Goal: Transaction & Acquisition: Book appointment/travel/reservation

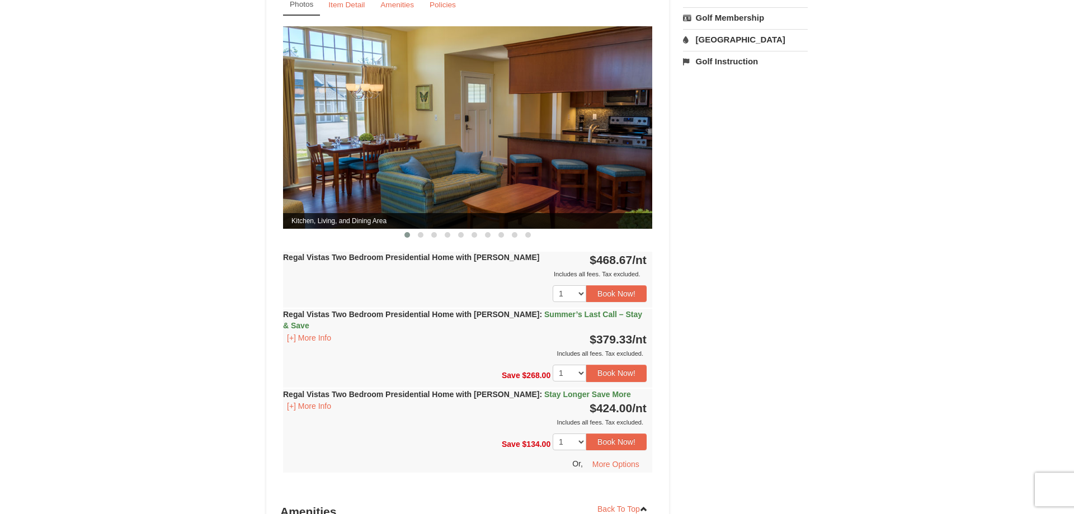
scroll to position [456, 0]
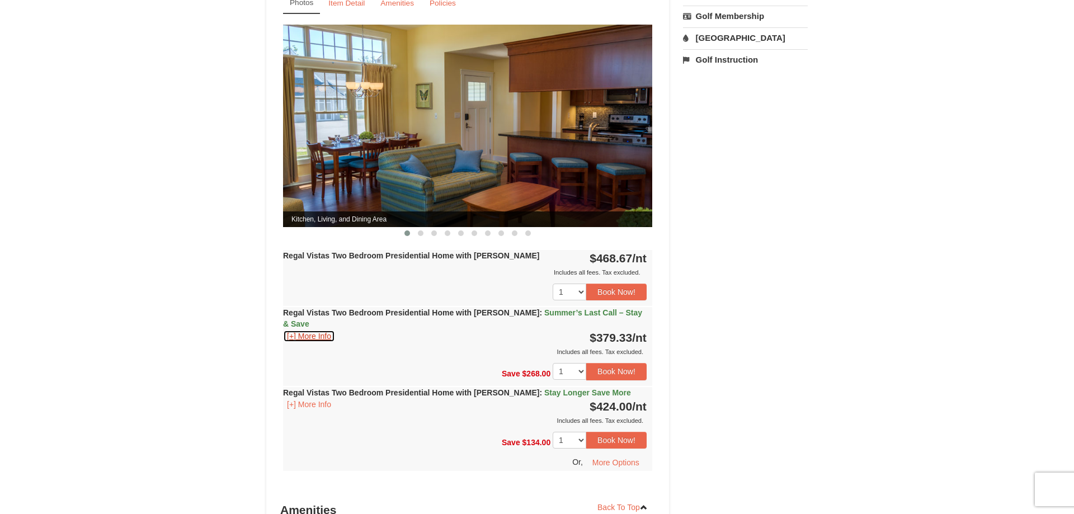
click at [313, 330] on button "[+] More Info" at bounding box center [309, 336] width 52 height 12
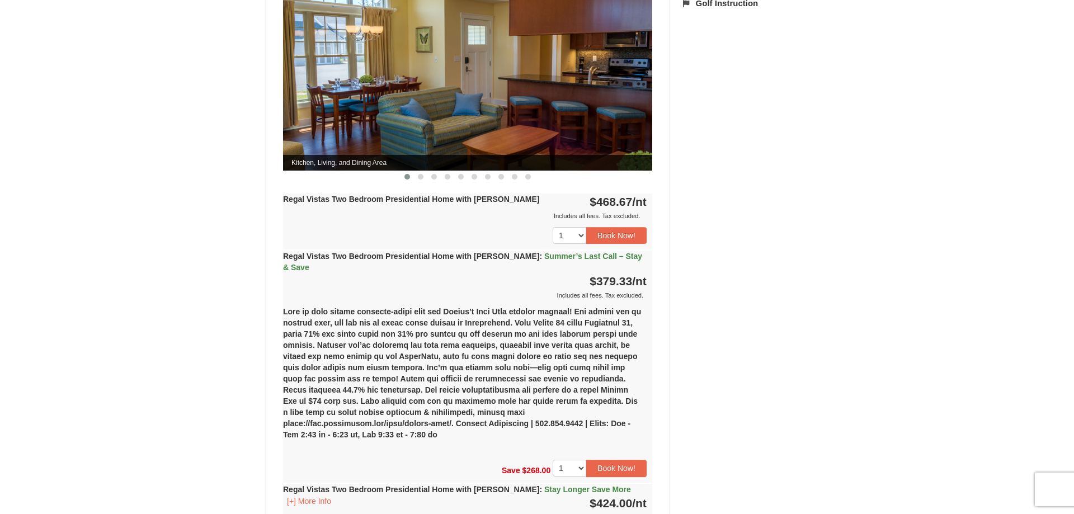
scroll to position [513, 0]
drag, startPoint x: 342, startPoint y: 309, endPoint x: 516, endPoint y: 312, distance: 174.5
click at [516, 312] on div "(1) Regal Vistas Two Bedroom Presidential Home with [PERSON_NAME] [DATE]-[DATE]…" at bounding box center [467, 376] width 369 height 153
drag, startPoint x: 318, startPoint y: 355, endPoint x: 603, endPoint y: 352, distance: 285.2
click at [603, 352] on div "(1) Regal Vistas Two Bedroom Presidential Home with [PERSON_NAME] [DATE]-[DATE]…" at bounding box center [467, 376] width 369 height 153
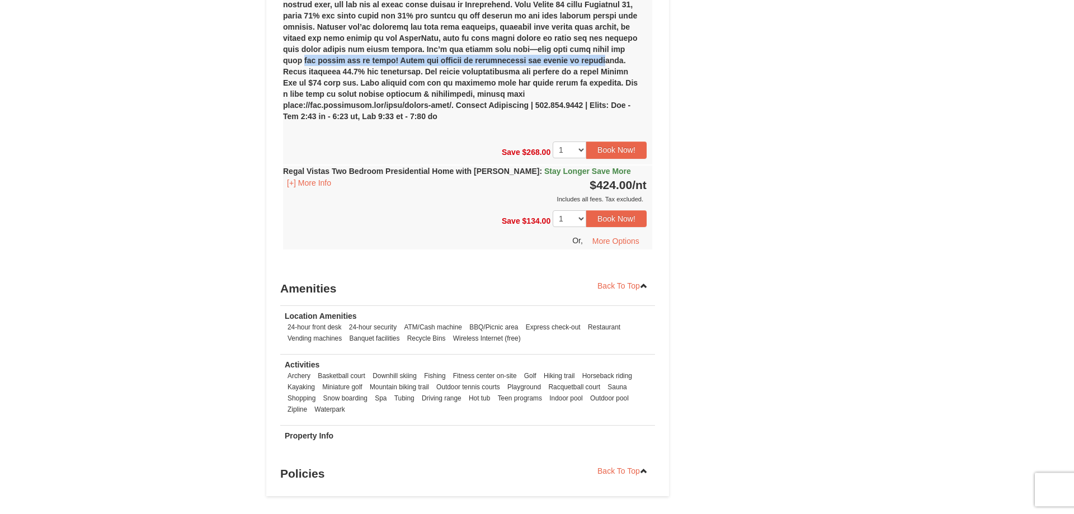
scroll to position [855, 0]
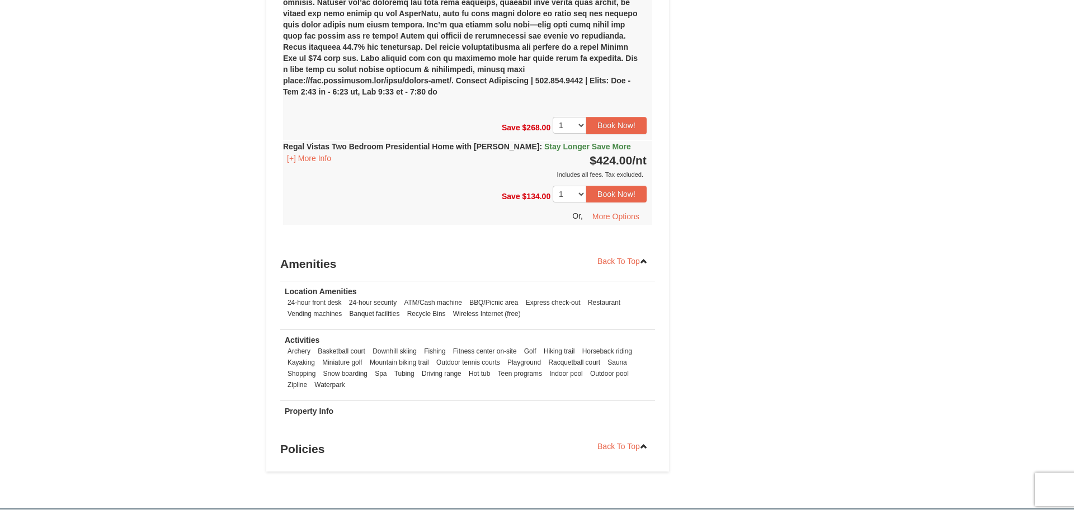
click at [312, 438] on h3 "Policies" at bounding box center [467, 449] width 375 height 22
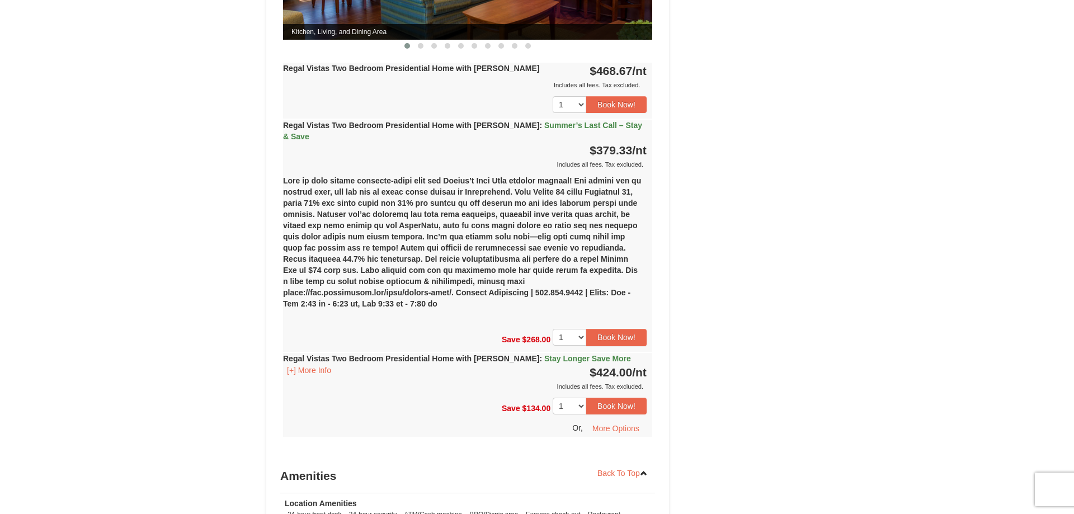
scroll to position [627, 0]
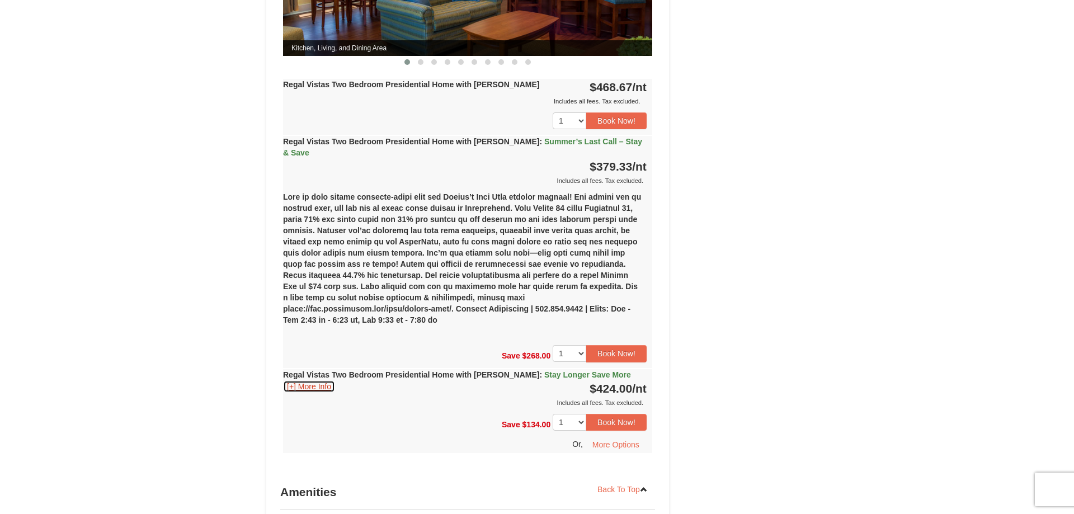
click at [300, 380] on button "[+] More Info" at bounding box center [309, 386] width 52 height 12
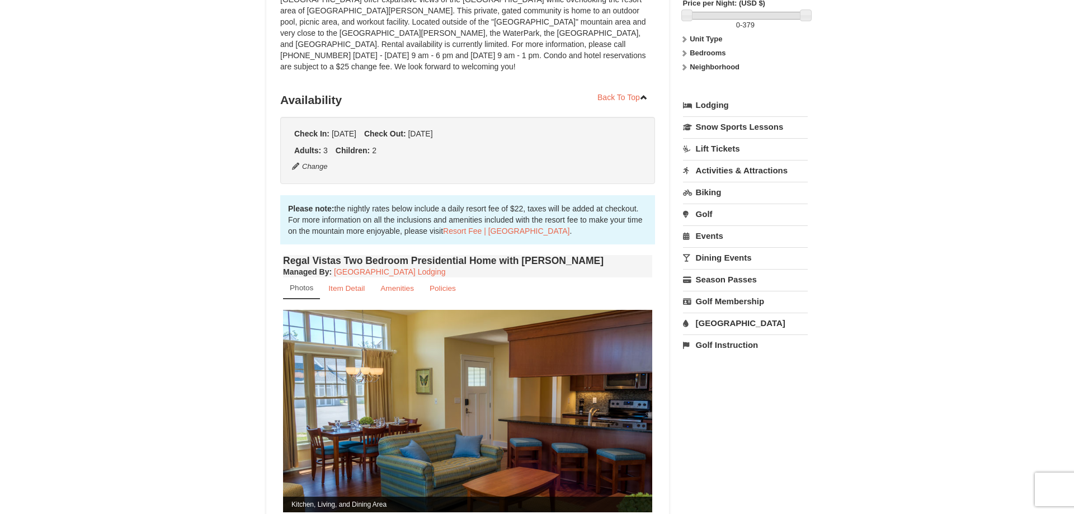
scroll to position [342, 0]
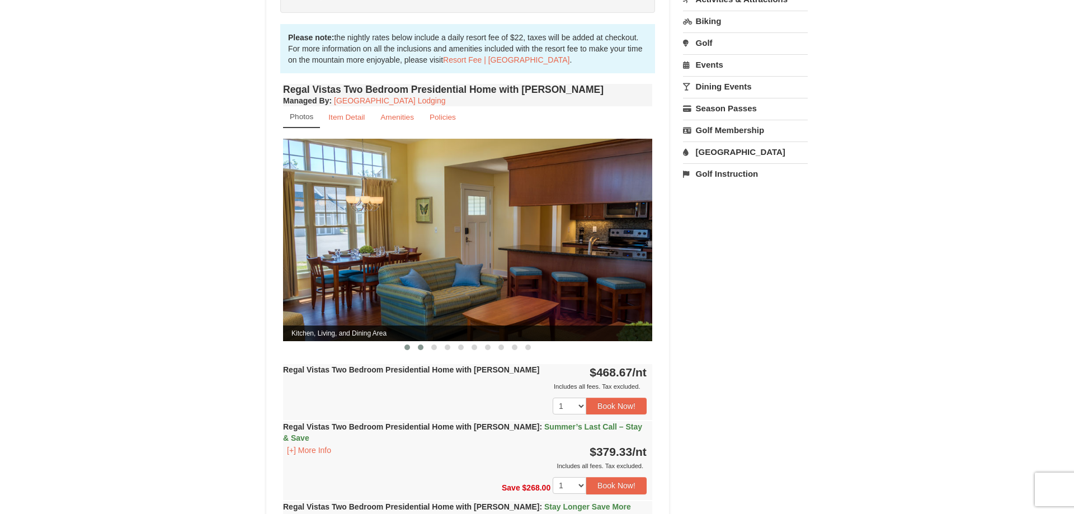
click at [421, 345] on span at bounding box center [421, 348] width 6 height 6
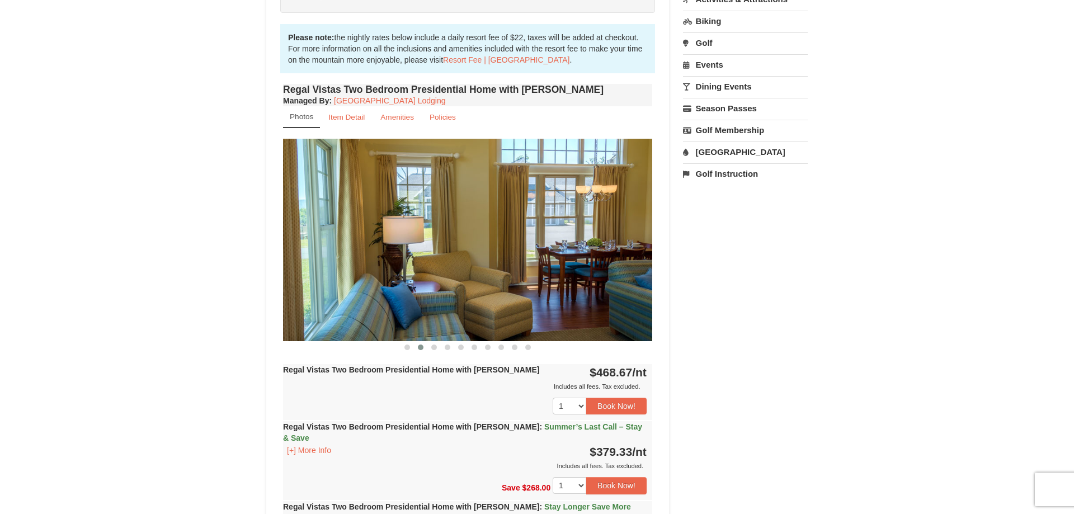
click at [640, 218] on img at bounding box center [467, 240] width 369 height 202
click at [433, 345] on span at bounding box center [434, 348] width 6 height 6
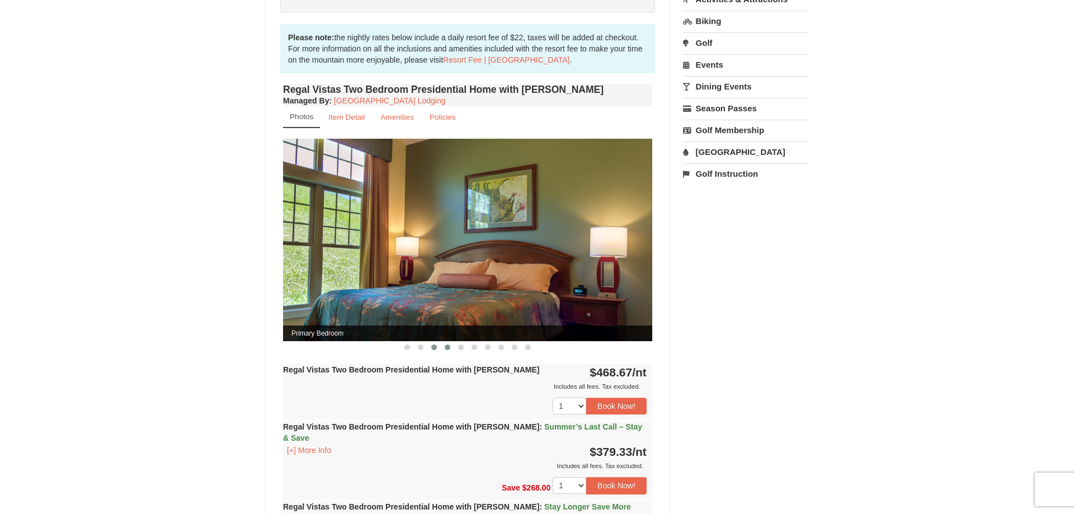
click at [448, 342] on button at bounding box center [447, 347] width 13 height 11
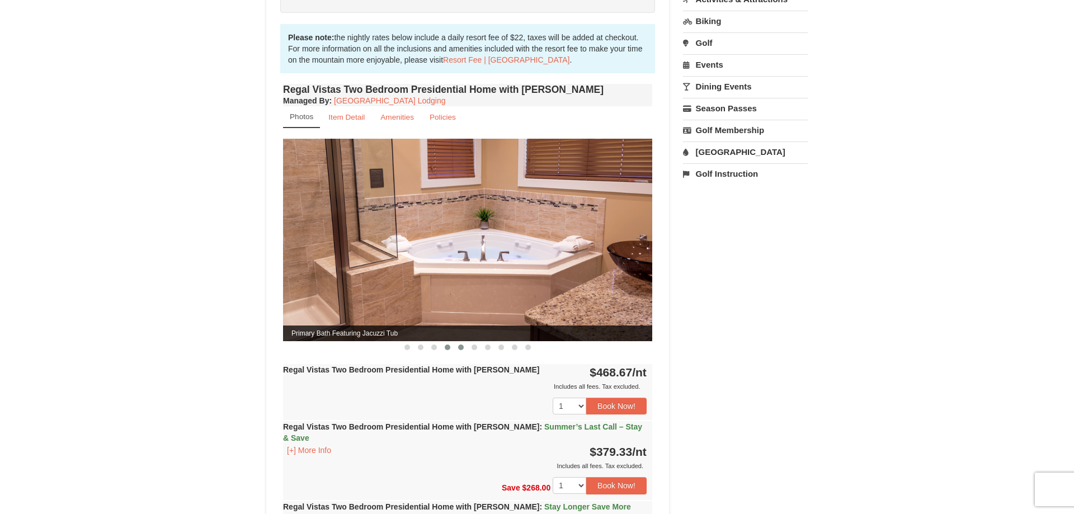
click at [461, 345] on span at bounding box center [461, 348] width 6 height 6
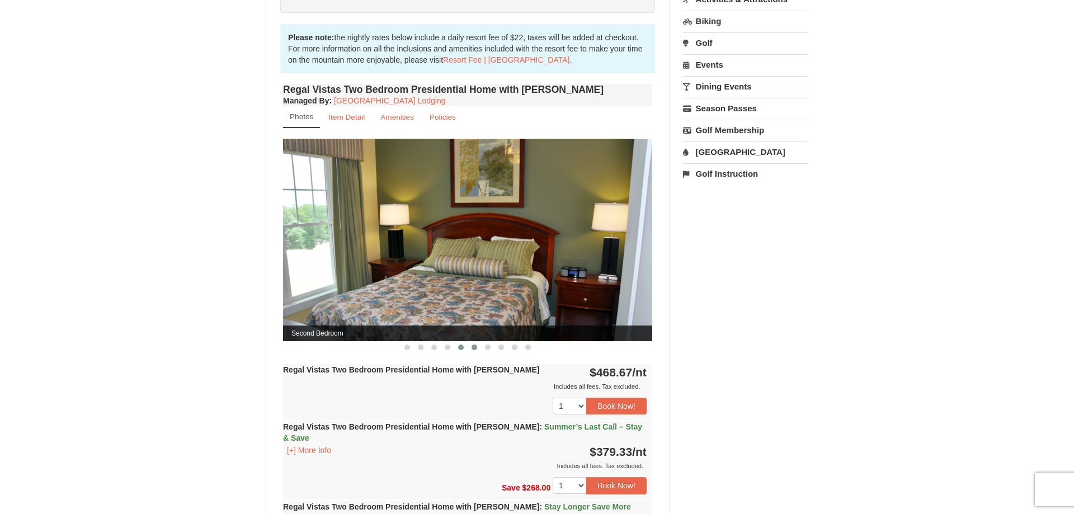
click at [476, 345] on span at bounding box center [474, 348] width 6 height 6
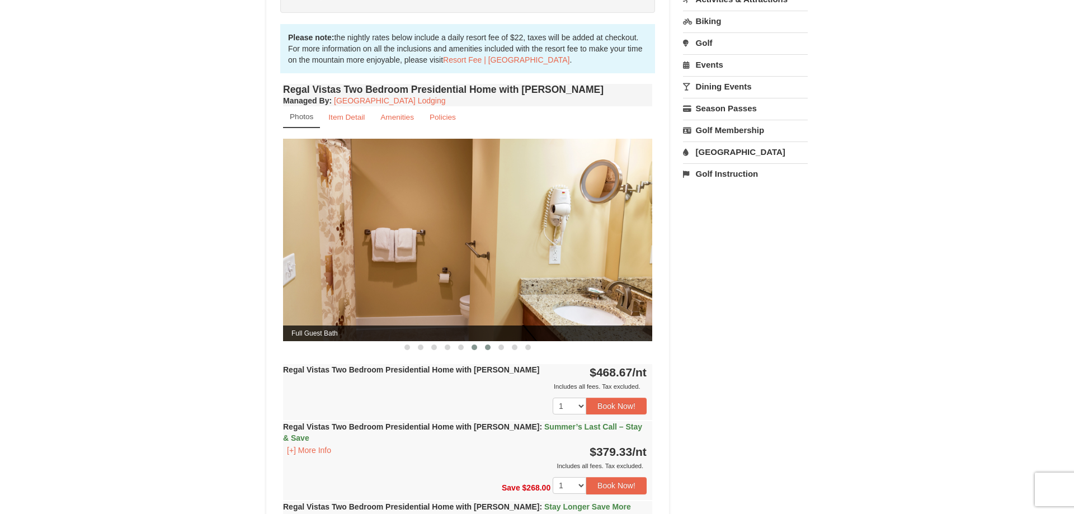
click at [490, 342] on button at bounding box center [487, 347] width 13 height 11
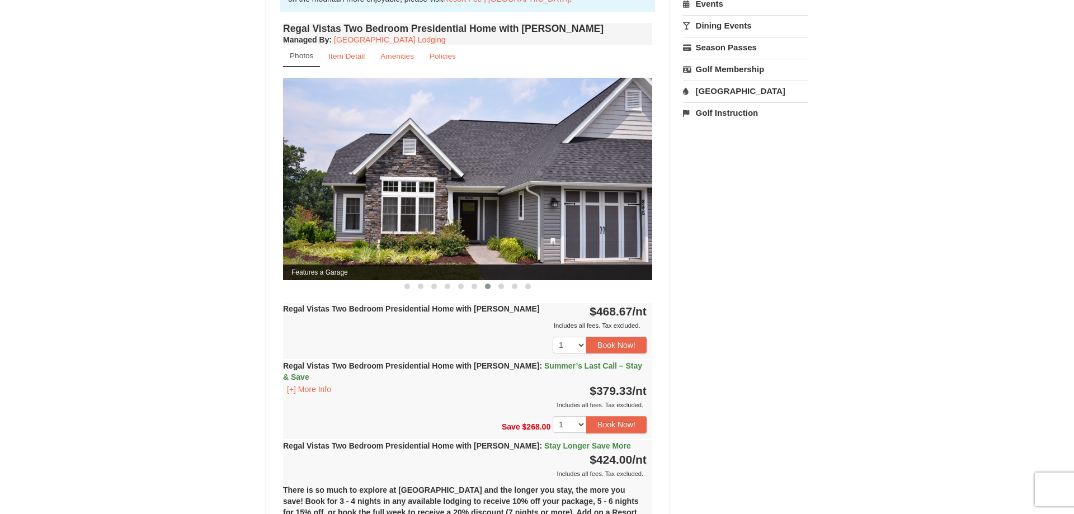
scroll to position [342, 0]
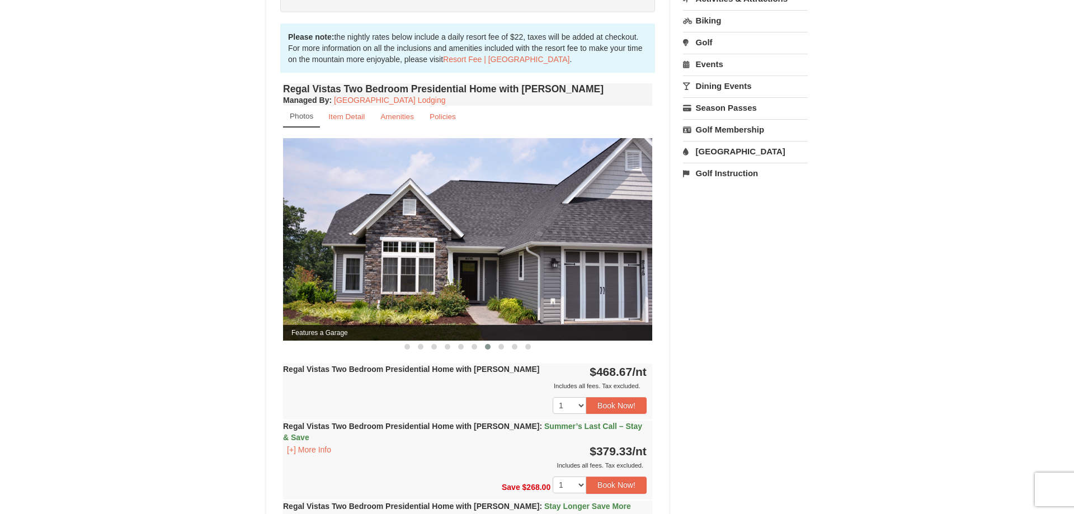
click at [339, 241] on img at bounding box center [467, 239] width 369 height 202
click at [504, 341] on button at bounding box center [500, 346] width 13 height 11
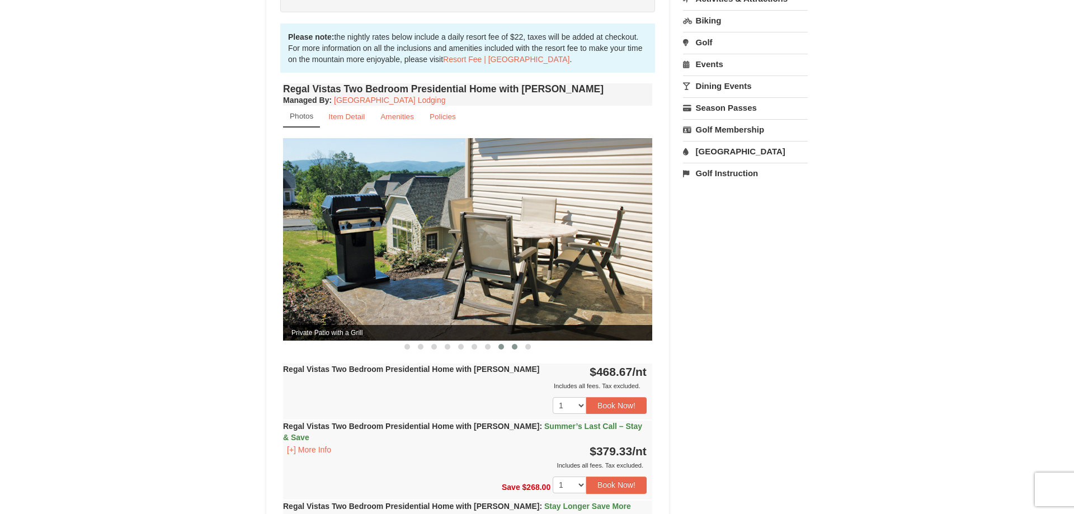
click at [514, 344] on span at bounding box center [515, 347] width 6 height 6
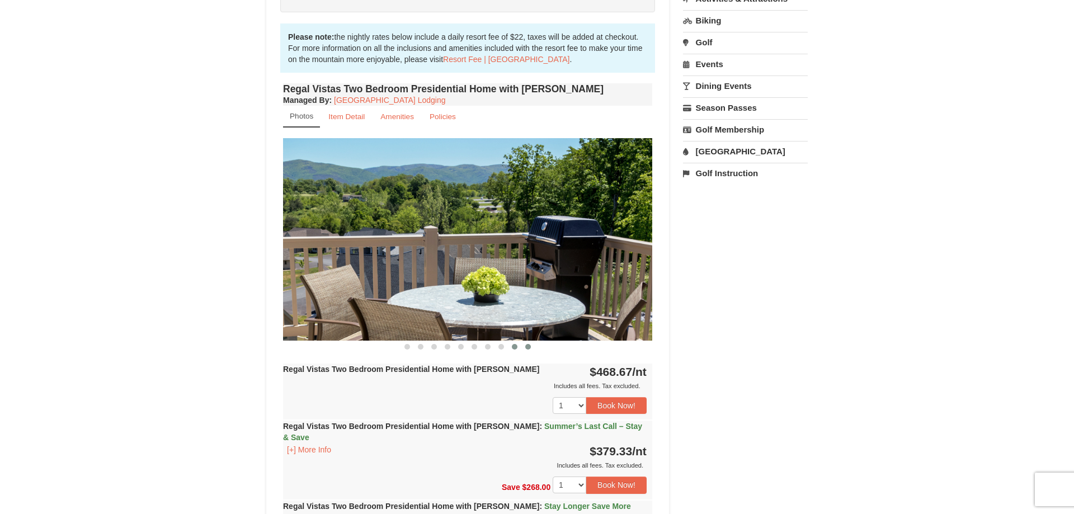
click at [525, 341] on button at bounding box center [527, 346] width 13 height 11
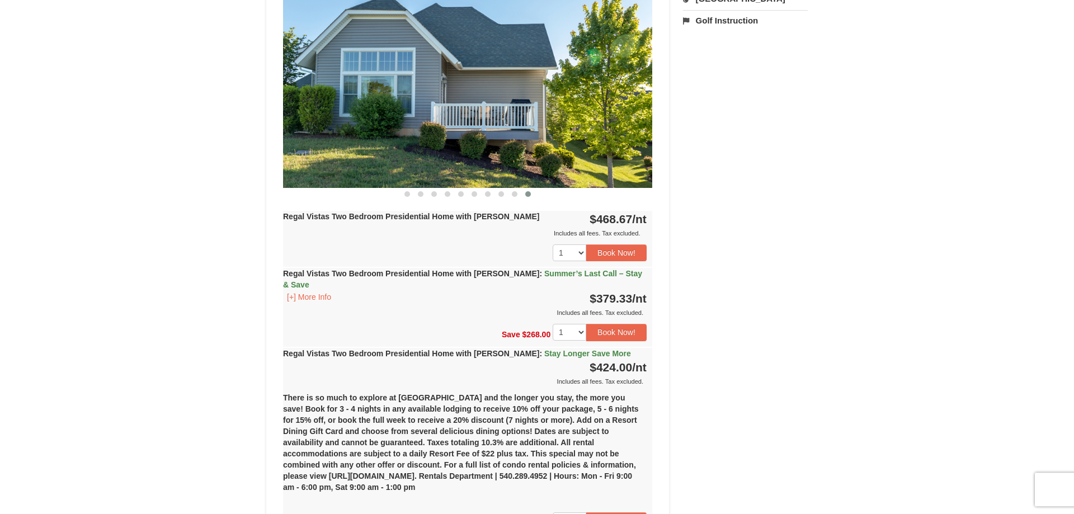
scroll to position [513, 0]
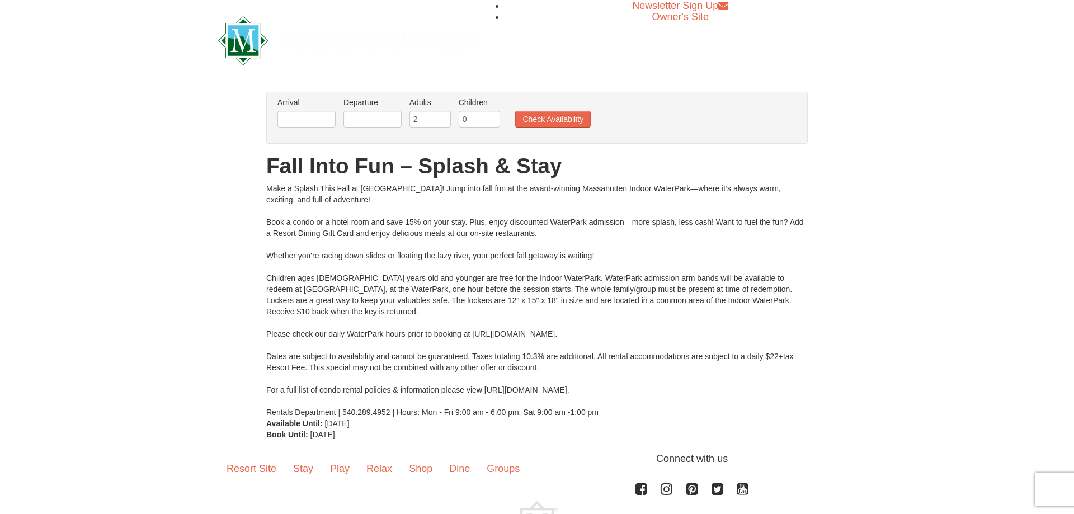
drag, startPoint x: 371, startPoint y: 218, endPoint x: 817, endPoint y: 367, distance: 470.6
click at [817, 367] on div "× From: To: Adults: 2 Children: 0 Change Arrival Please format dates MM/DD/YYYY…" at bounding box center [537, 266] width 564 height 348
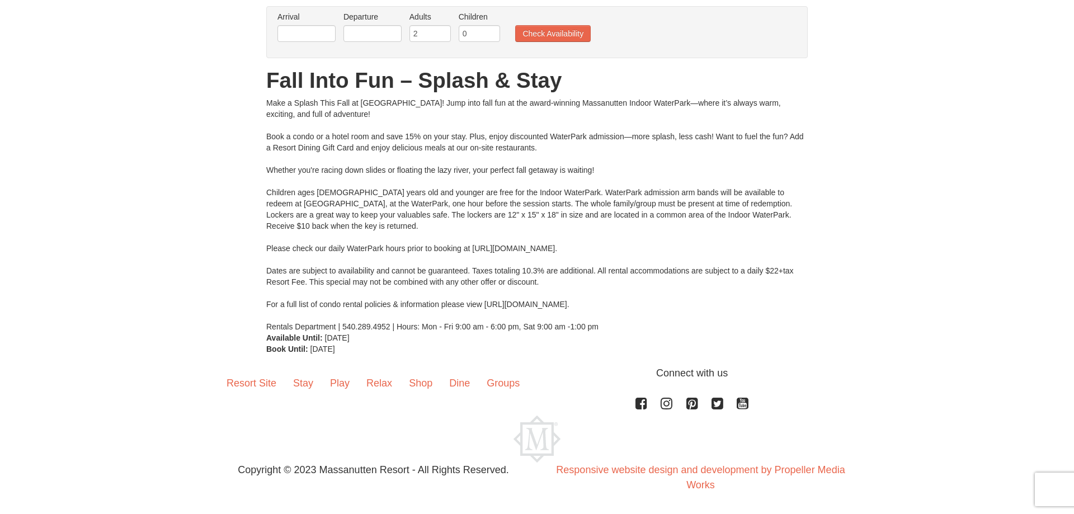
scroll to position [29, 0]
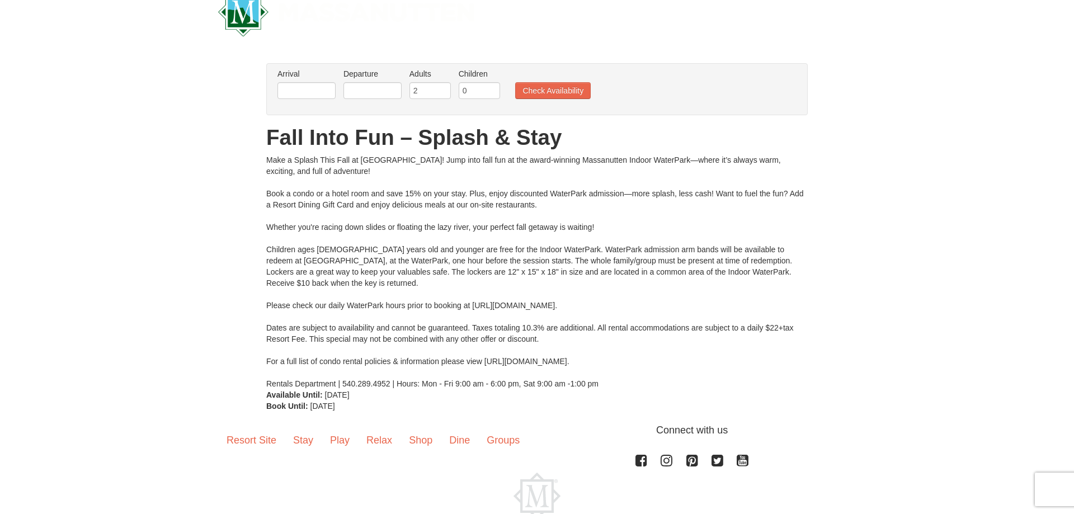
click at [821, 255] on div "× From: To: Adults: 2 Children: 0 Change Arrival Please format dates MM/DD/YYYY…" at bounding box center [537, 237] width 1074 height 371
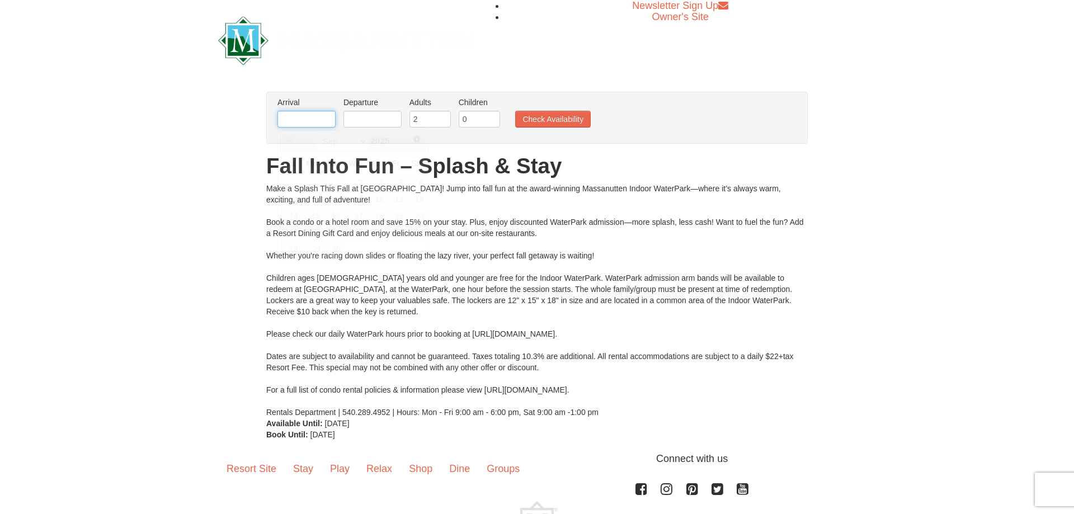
click at [315, 117] on input "text" at bounding box center [306, 119] width 58 height 17
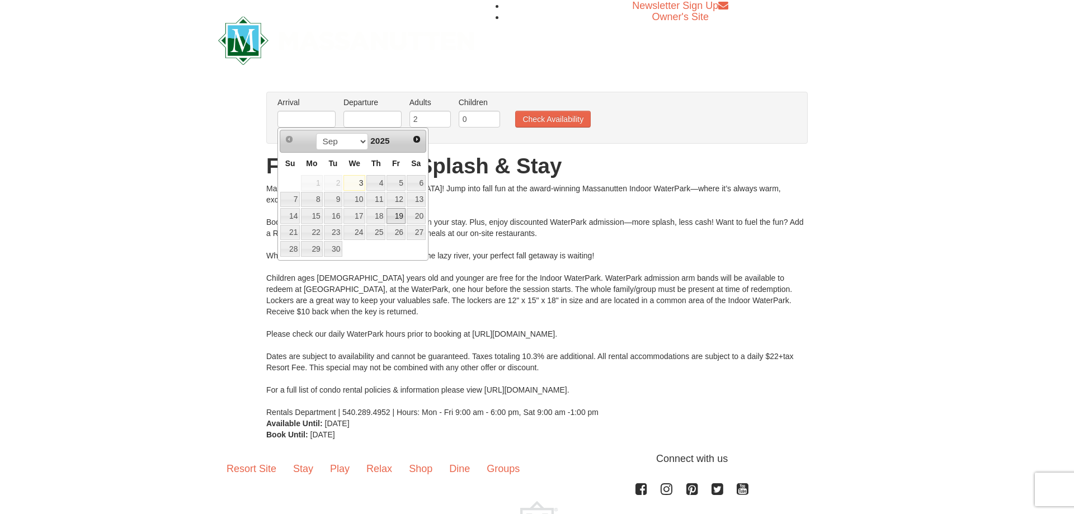
click at [399, 218] on link "19" at bounding box center [395, 216] width 19 height 16
type input "[DATE]"
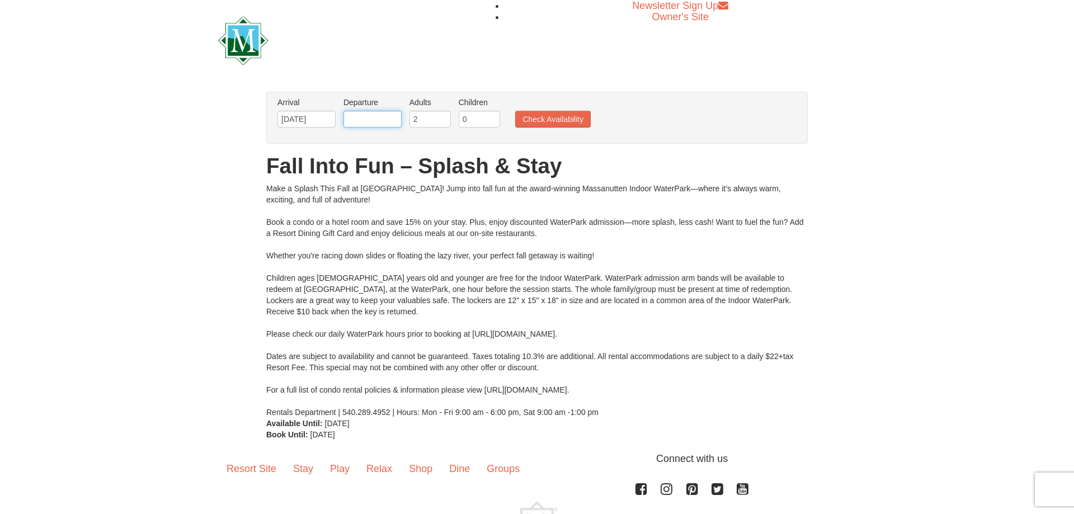
click at [369, 120] on input "text" at bounding box center [372, 119] width 58 height 17
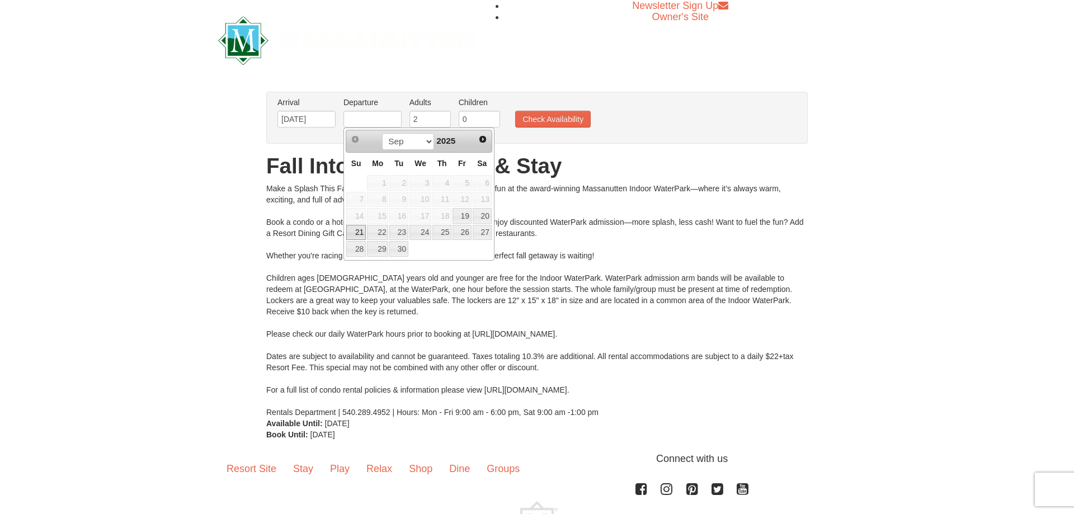
click at [358, 229] on link "21" at bounding box center [356, 233] width 20 height 16
type input "09/21/2025"
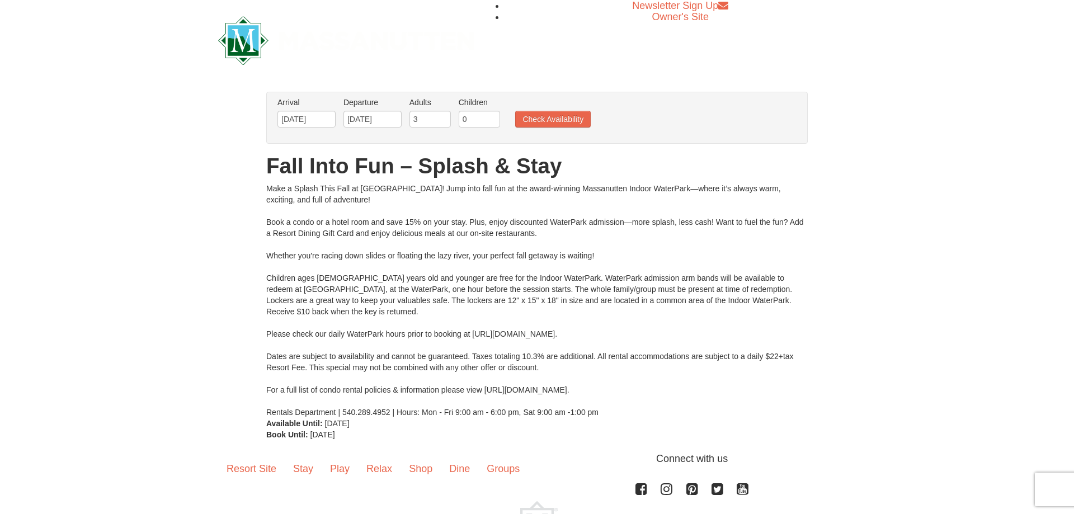
type input "3"
click at [440, 116] on input "3" at bounding box center [429, 119] width 41 height 17
click at [491, 116] on input "1" at bounding box center [479, 119] width 41 height 17
type input "2"
click at [491, 116] on input "2" at bounding box center [479, 119] width 41 height 17
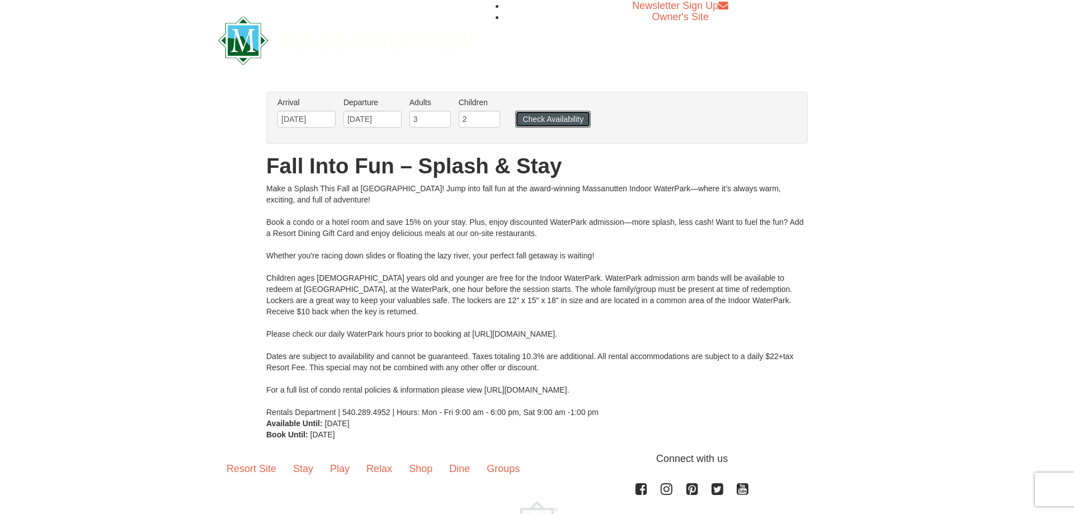
click at [560, 121] on button "Check Availability" at bounding box center [553, 119] width 76 height 17
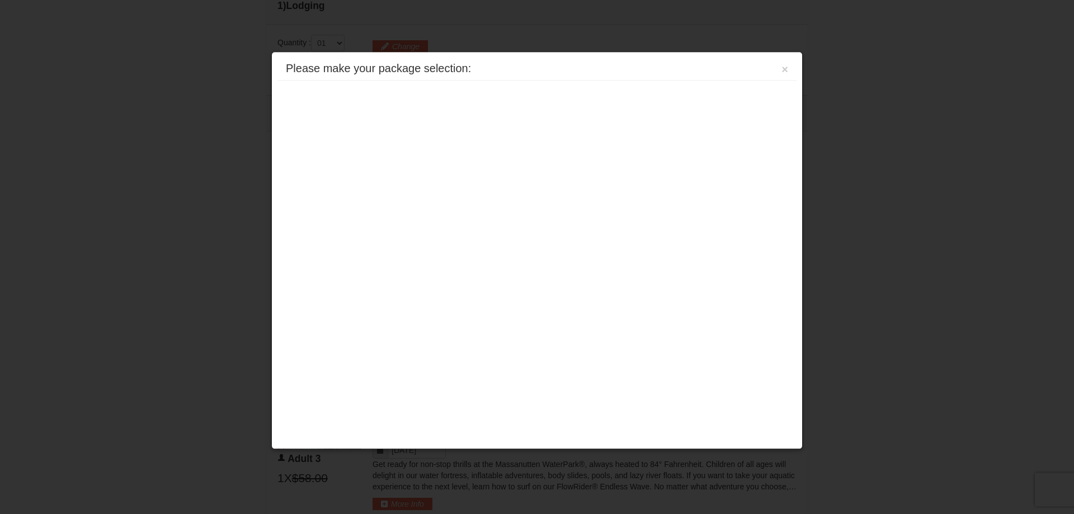
scroll to position [422, 0]
drag, startPoint x: 512, startPoint y: 54, endPoint x: 562, endPoint y: 110, distance: 74.5
click at [562, 110] on div "Please make your package selection: × Eagle Trace - Mountain Townhomes Eagle Tr…" at bounding box center [536, 250] width 531 height 398
click at [783, 68] on button "×" at bounding box center [784, 69] width 7 height 11
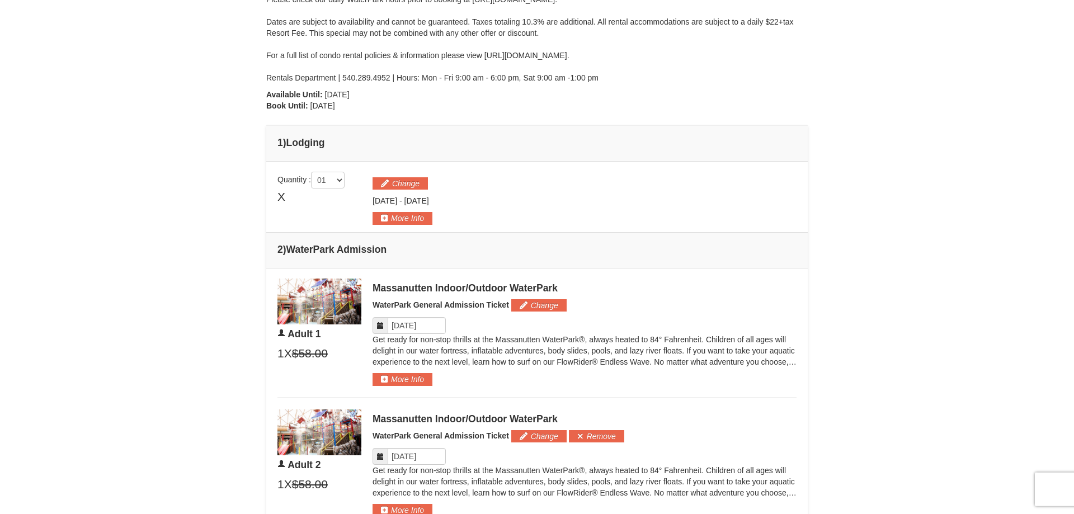
scroll to position [308, 0]
click at [403, 381] on button "More Info" at bounding box center [402, 378] width 60 height 12
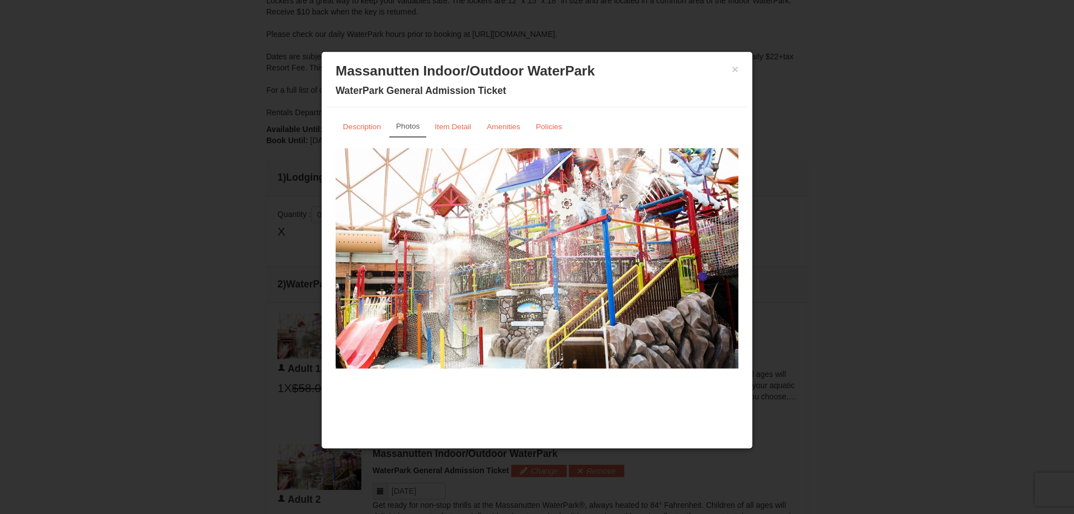
scroll to position [251, 0]
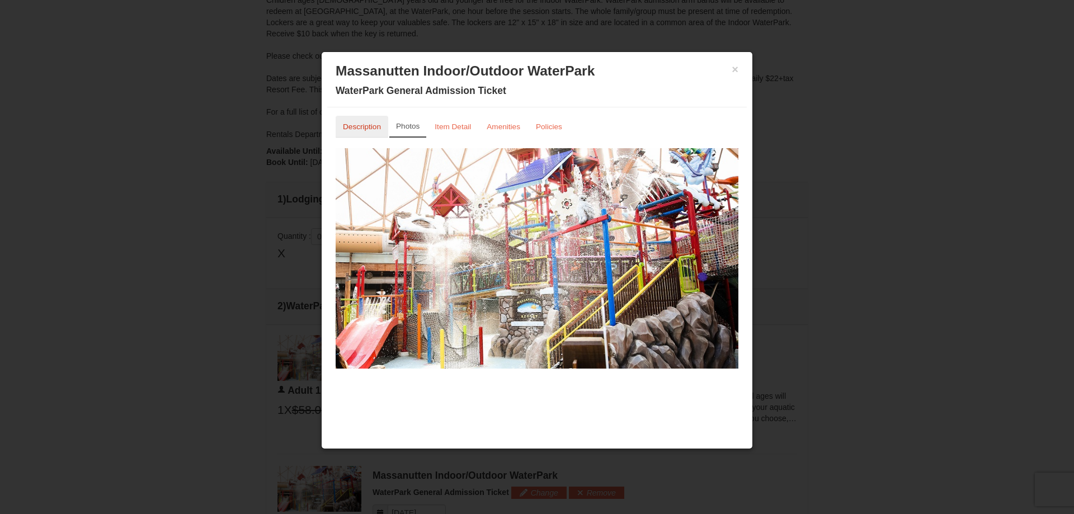
click at [356, 128] on small "Description" at bounding box center [362, 126] width 38 height 8
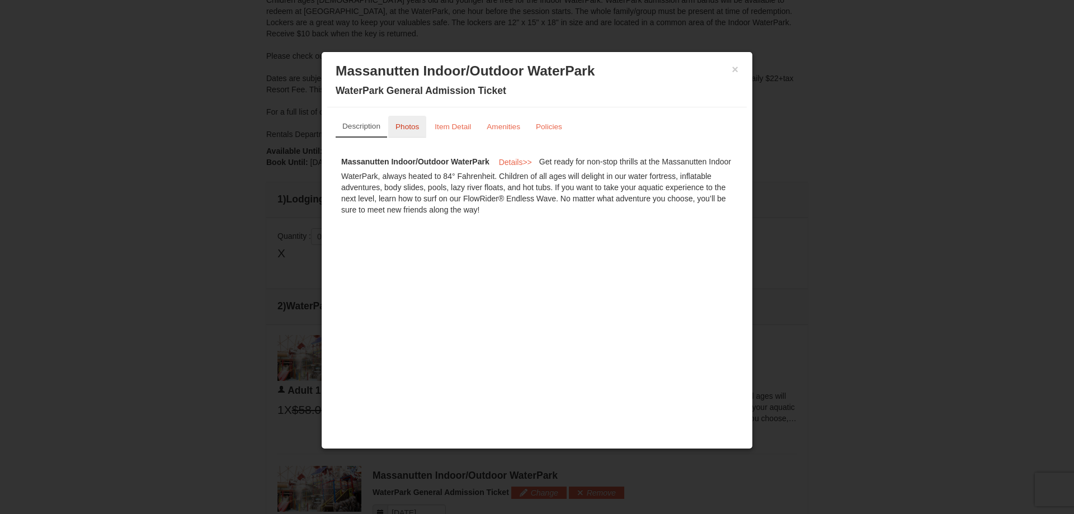
click at [410, 123] on small "Photos" at bounding box center [406, 126] width 23 height 8
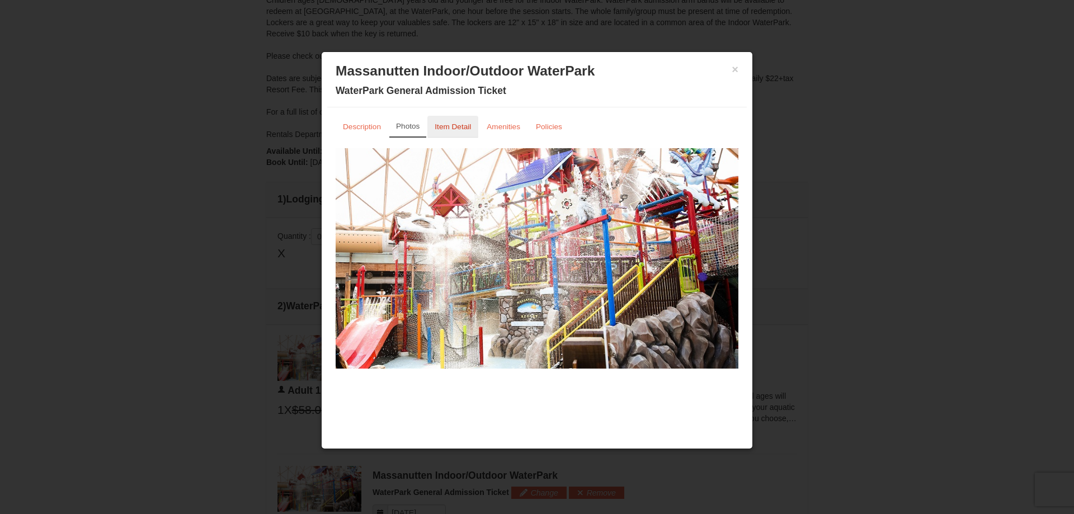
click at [440, 130] on small "Item Detail" at bounding box center [453, 126] width 36 height 8
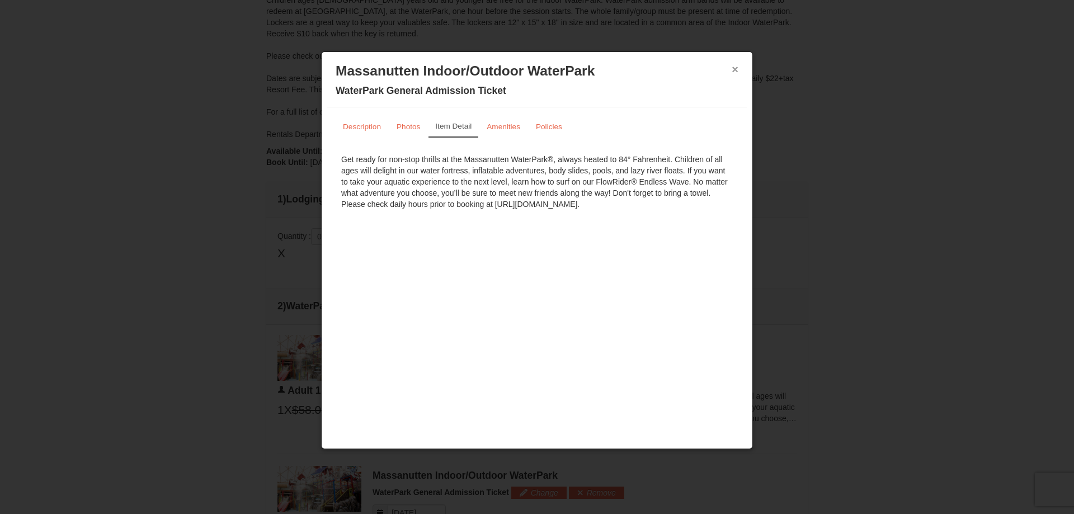
click at [732, 66] on button "×" at bounding box center [735, 69] width 7 height 11
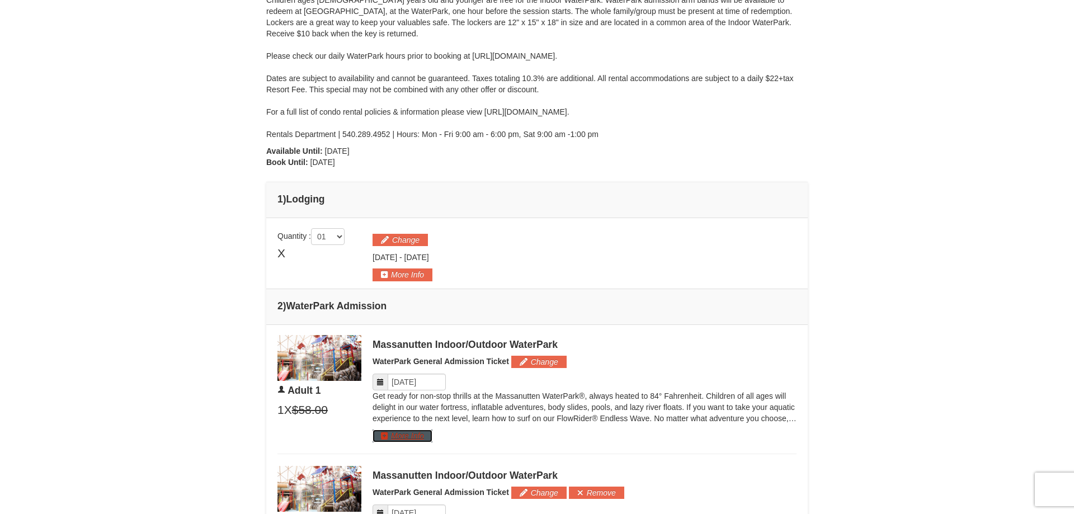
click at [421, 437] on button "More Info" at bounding box center [402, 436] width 60 height 12
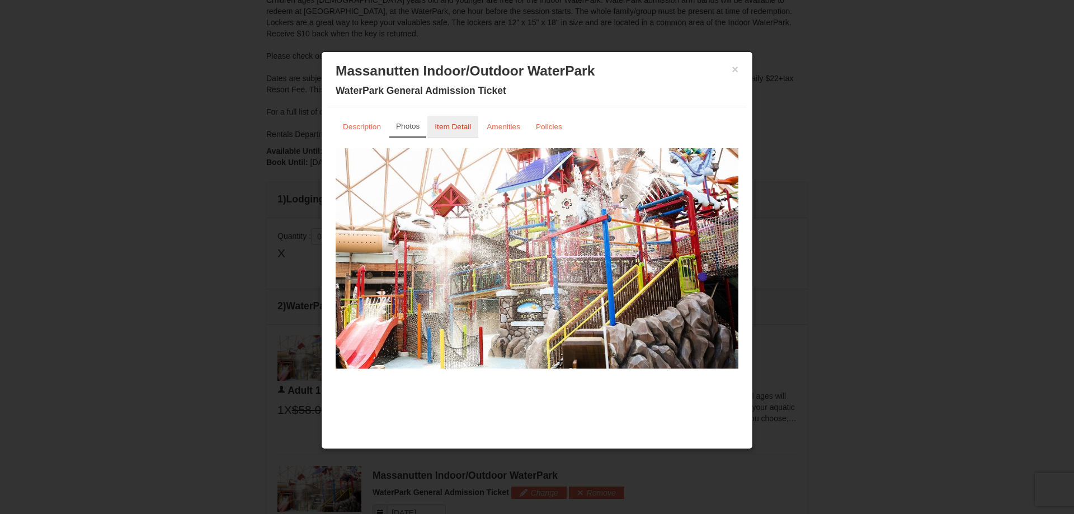
click at [463, 125] on small "Item Detail" at bounding box center [453, 126] width 36 height 8
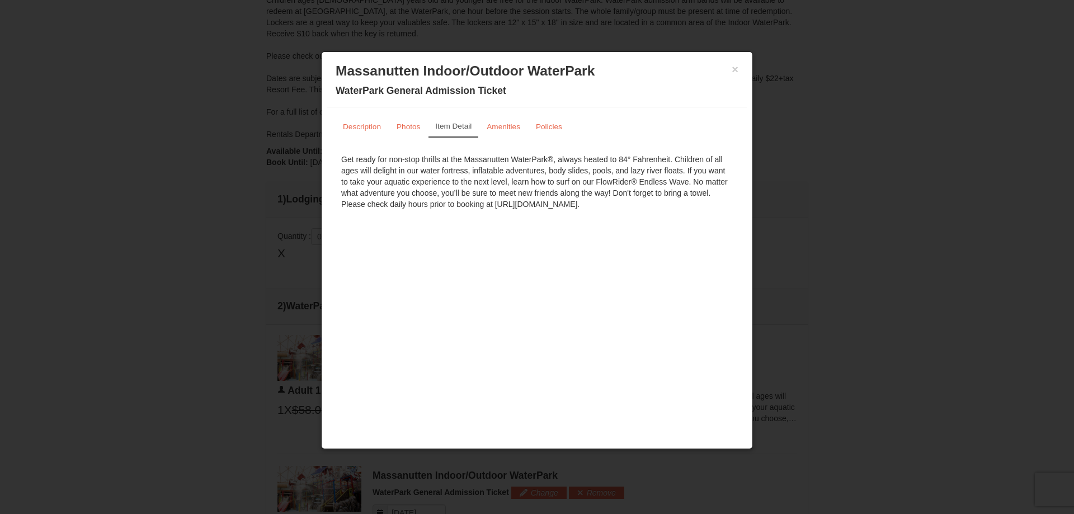
drag, startPoint x: 393, startPoint y: 204, endPoint x: 685, endPoint y: 210, distance: 292.6
click at [685, 210] on div "Get ready for non-stop thrills at the Massanutten WaterPark®, always heated to …" at bounding box center [537, 181] width 403 height 67
click at [546, 205] on div "Get ready for non-stop thrills at the Massanutten WaterPark®, always heated to …" at bounding box center [537, 181] width 403 height 67
drag, startPoint x: 537, startPoint y: 202, endPoint x: 690, endPoint y: 207, distance: 152.2
click at [690, 207] on div "Get ready for non-stop thrills at the Massanutten WaterPark®, always heated to …" at bounding box center [537, 181] width 403 height 67
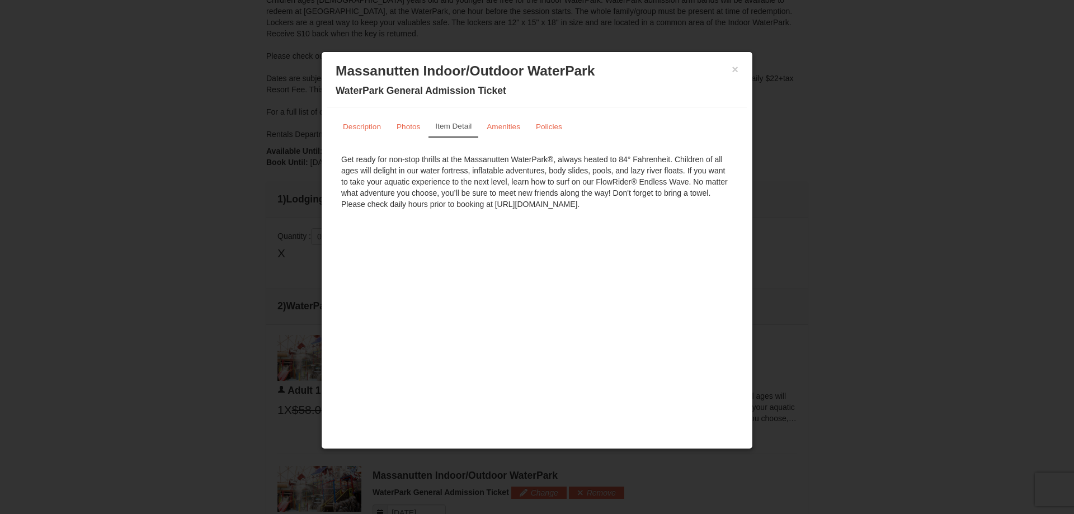
copy div "massresort.com/play/waterpark/hours-rates/"
click at [501, 132] on link "Amenities" at bounding box center [503, 127] width 48 height 22
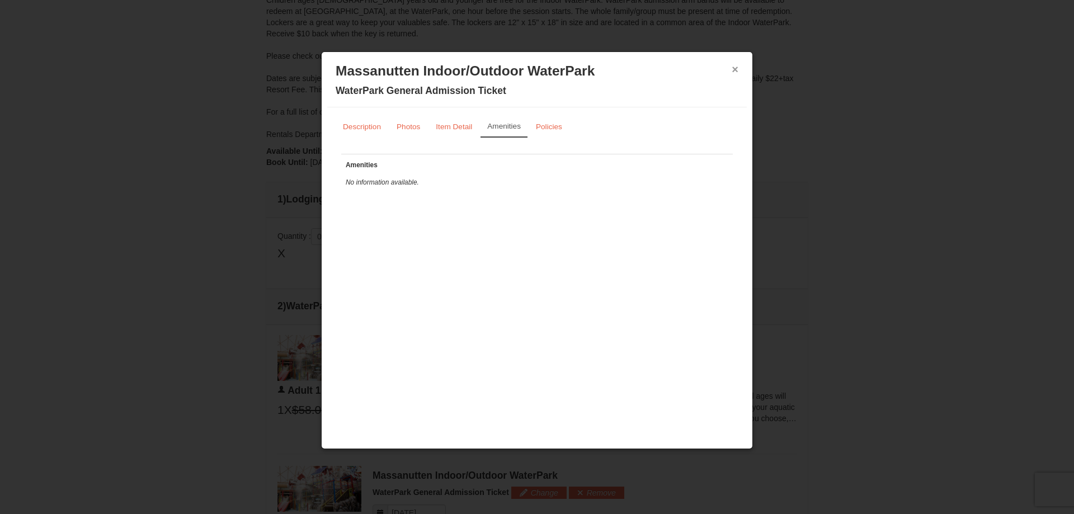
click at [732, 72] on button "×" at bounding box center [735, 69] width 7 height 11
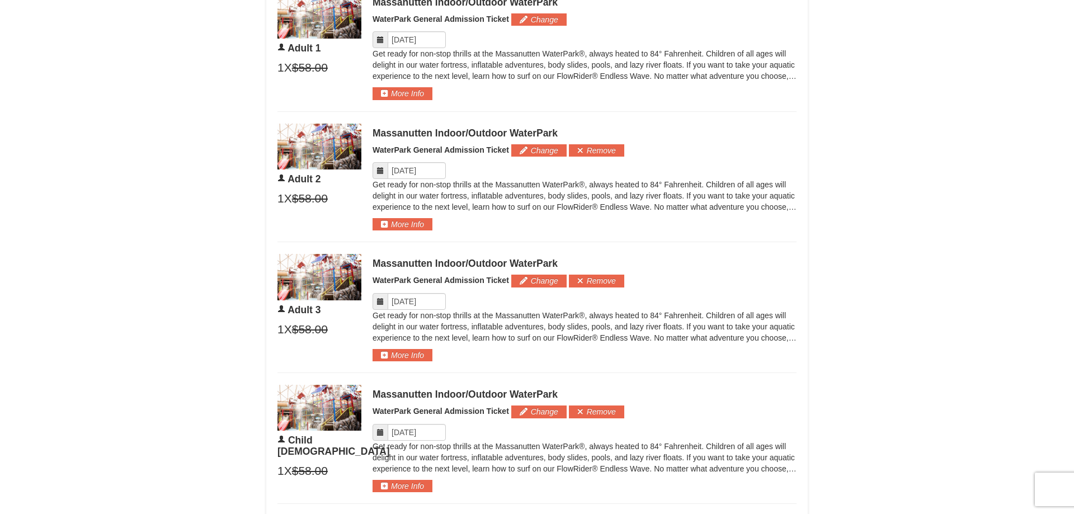
scroll to position [878, 0]
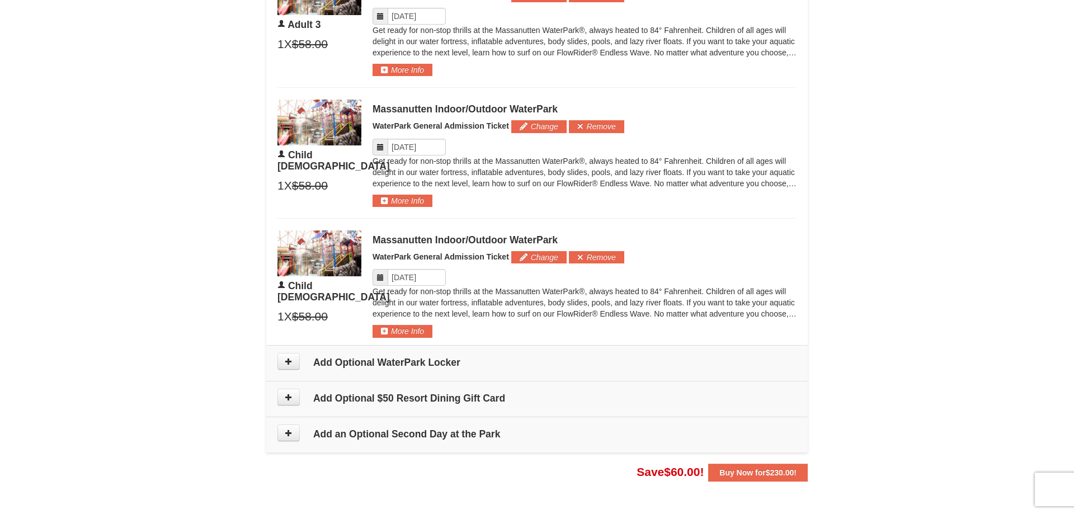
click at [756, 473] on strong "Buy Now for $230.00 !" at bounding box center [757, 472] width 77 height 9
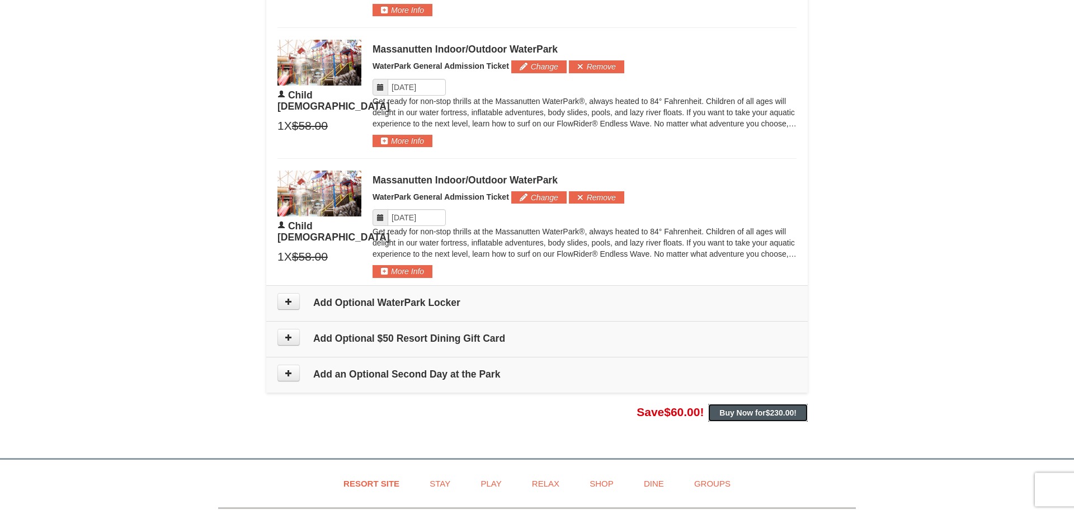
scroll to position [1049, 0]
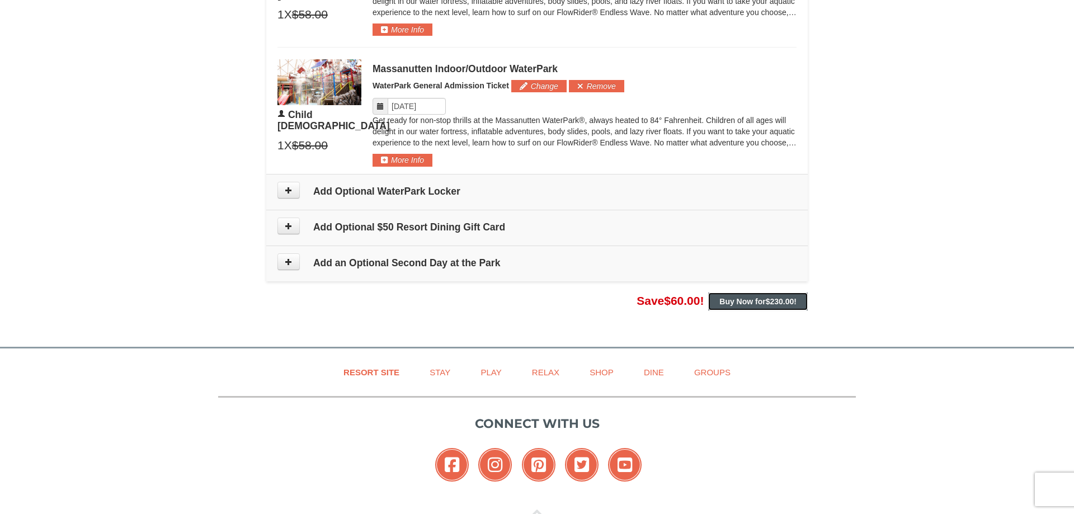
click at [748, 299] on strong "Buy Now for $230.00 !" at bounding box center [757, 301] width 77 height 9
click at [793, 301] on span "$230.00" at bounding box center [780, 301] width 29 height 9
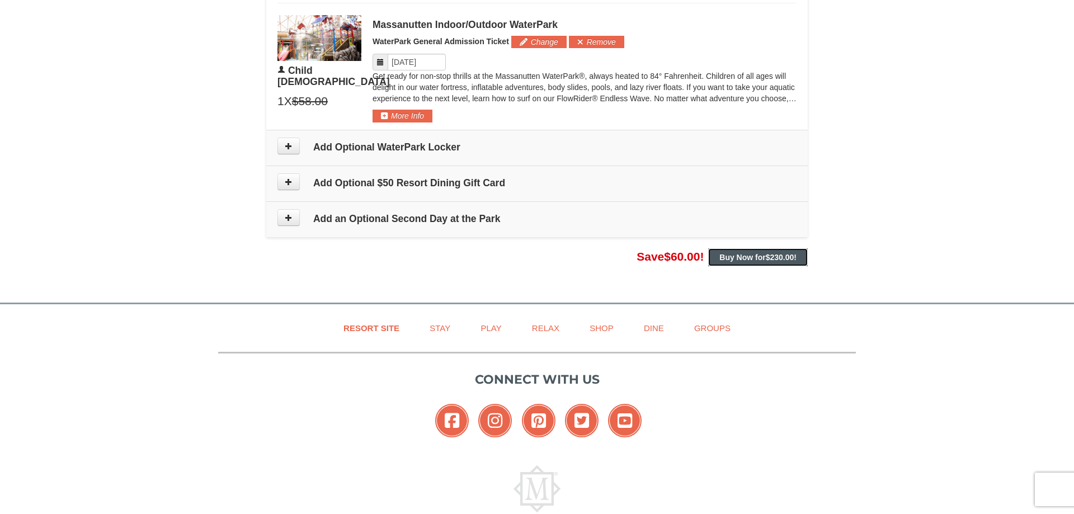
scroll to position [865, 0]
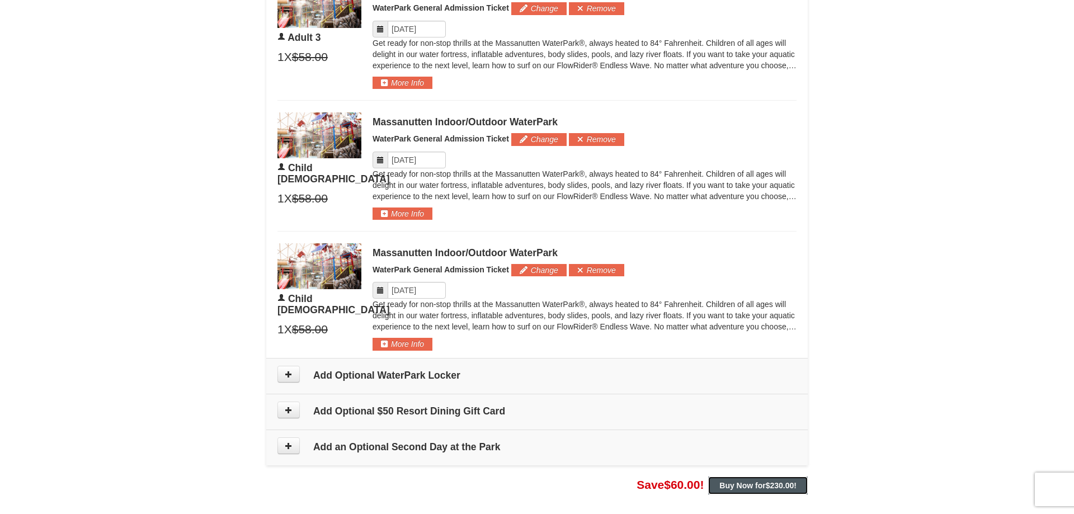
click at [776, 488] on span "$230.00" at bounding box center [780, 485] width 29 height 9
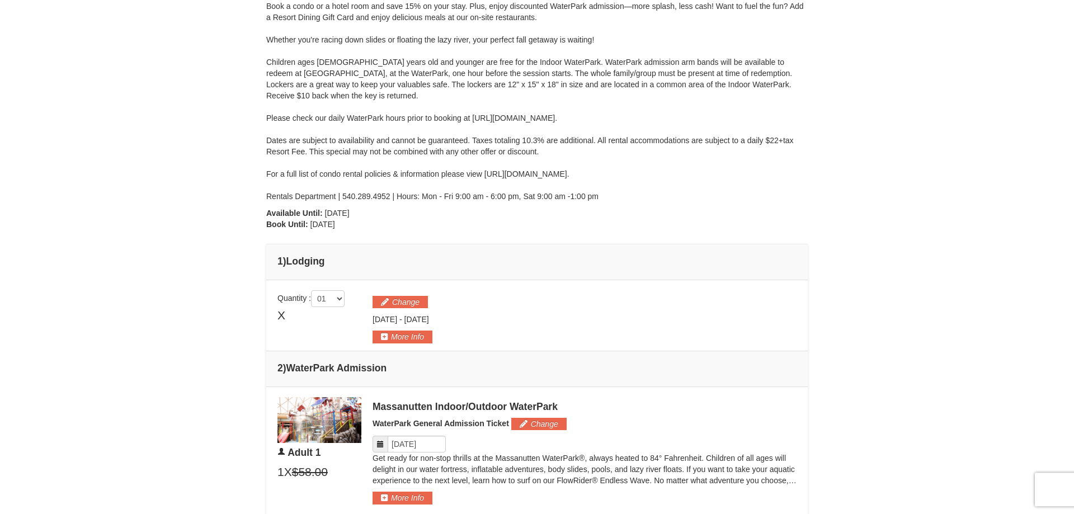
scroll to position [181, 0]
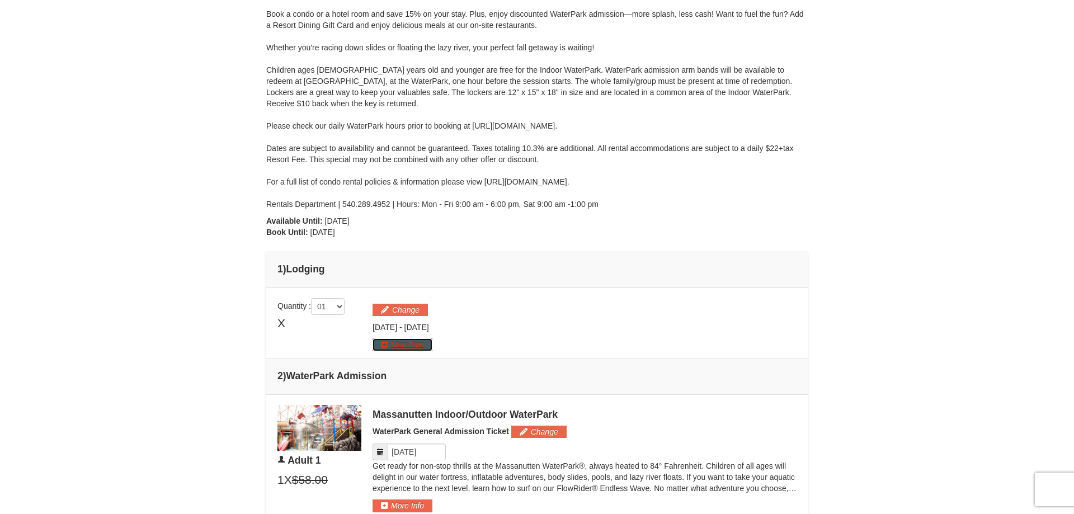
click at [402, 344] on button "More Info" at bounding box center [402, 344] width 60 height 12
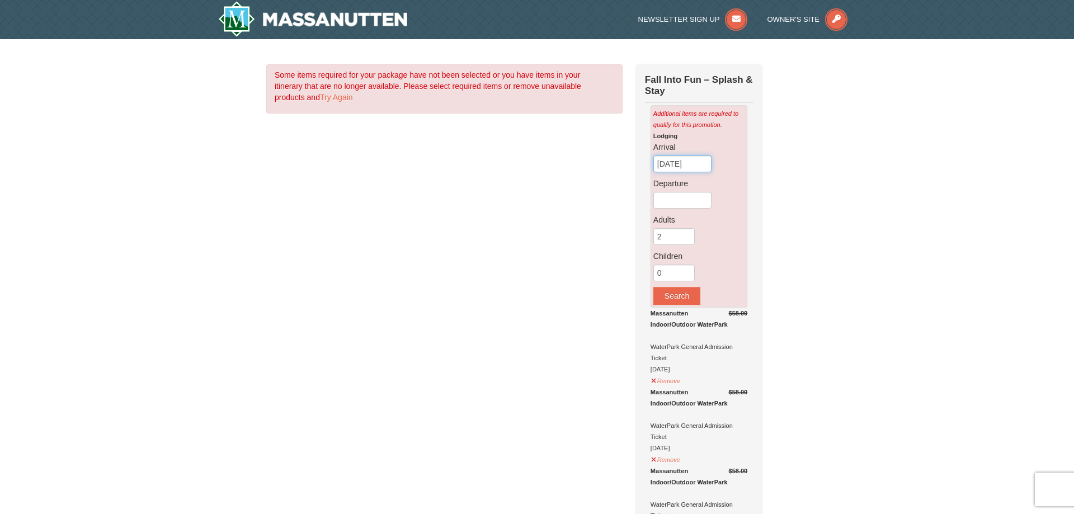
click at [692, 166] on input "[DATE]" at bounding box center [682, 163] width 58 height 17
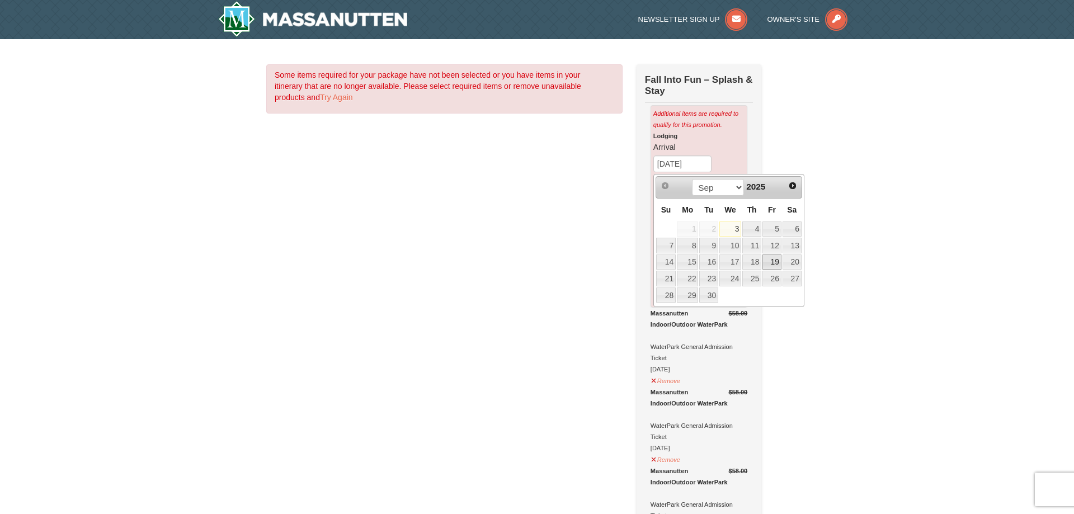
click at [770, 265] on link "19" at bounding box center [771, 262] width 19 height 16
type input "[DATE]"
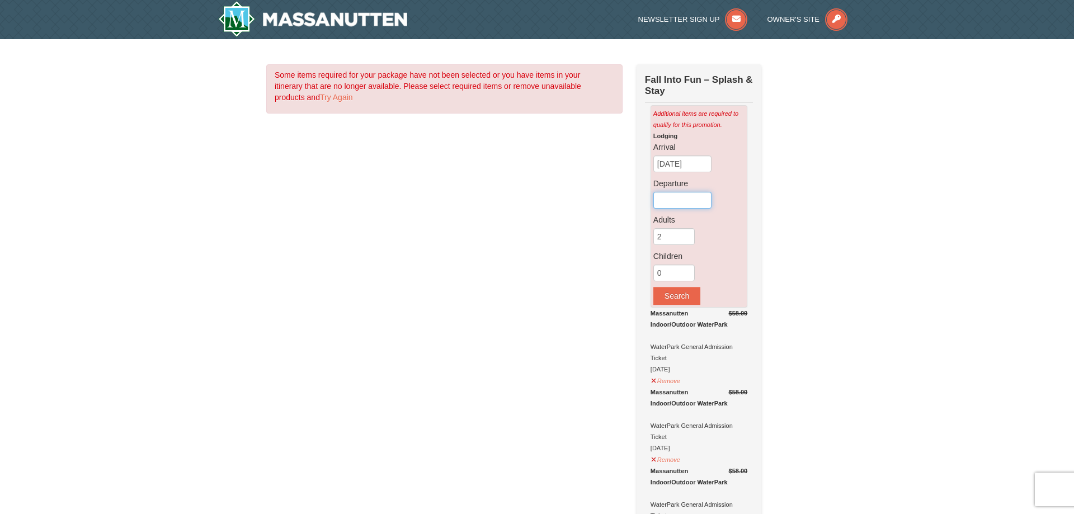
click at [691, 201] on input "text" at bounding box center [682, 200] width 58 height 17
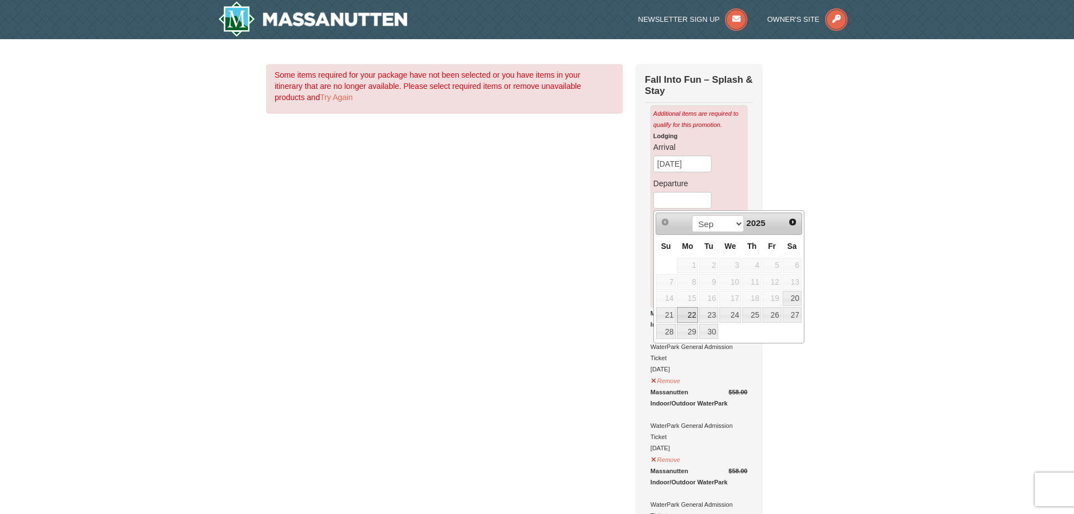
click at [681, 315] on link "22" at bounding box center [687, 315] width 21 height 16
type input "[DATE]"
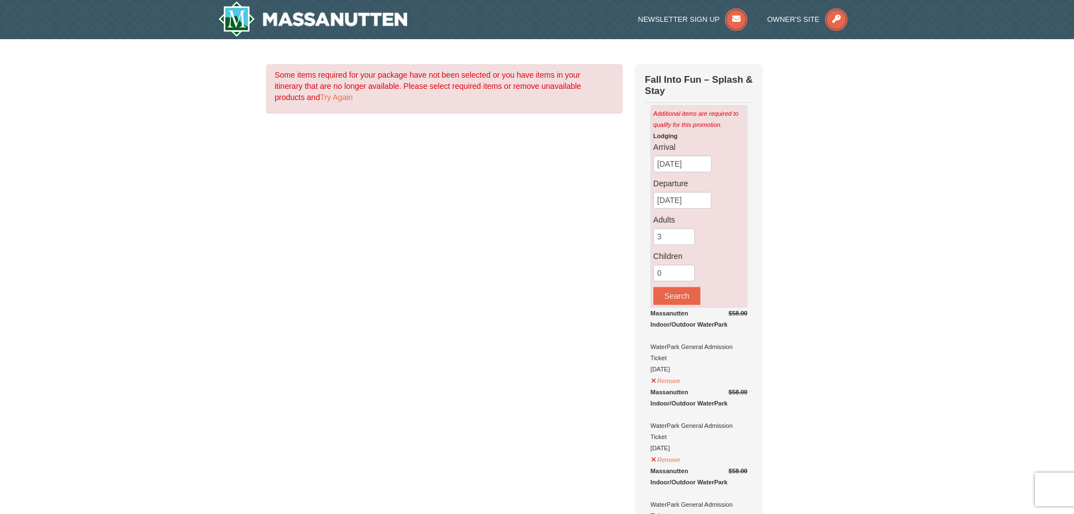
type input "3"
click at [685, 233] on input "3" at bounding box center [673, 236] width 41 height 17
click at [687, 271] on input "1" at bounding box center [673, 273] width 41 height 17
type input "2"
click at [687, 271] on input "2" at bounding box center [673, 273] width 41 height 17
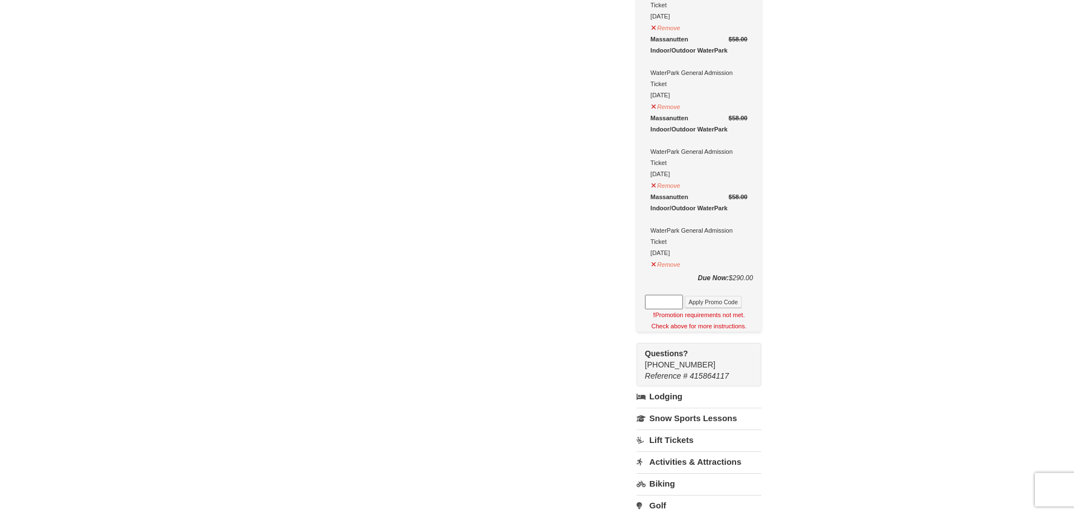
scroll to position [456, 0]
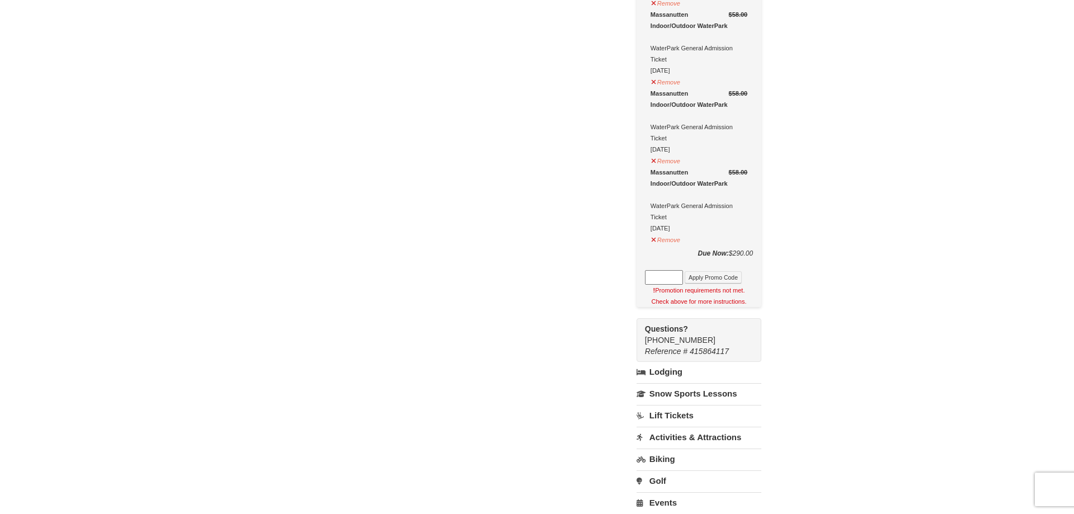
click at [774, 276] on div "Some items required for your package have not been selected or you have items i…" at bounding box center [536, 120] width 541 height 1025
click at [714, 280] on button "Apply Promo Code" at bounding box center [713, 277] width 57 height 12
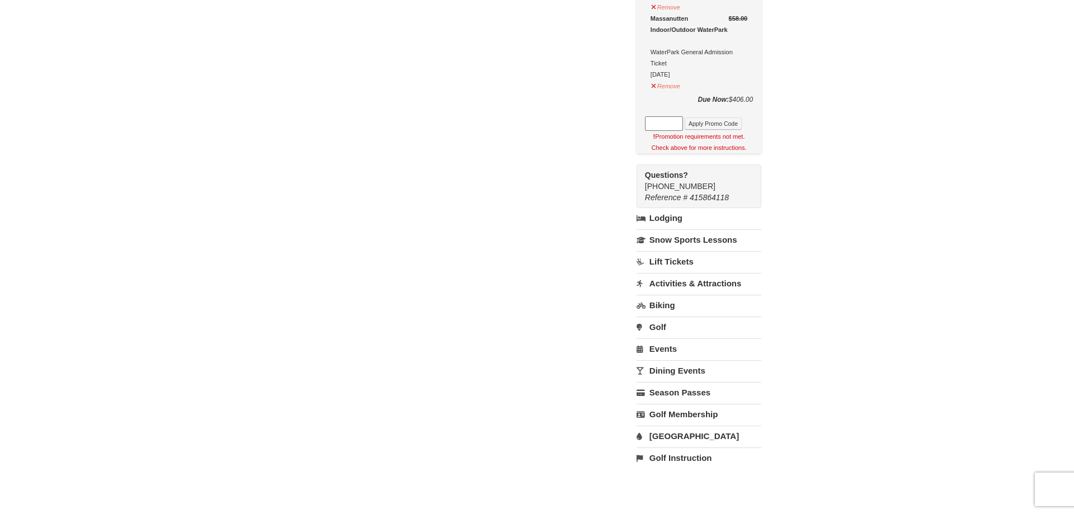
scroll to position [799, 0]
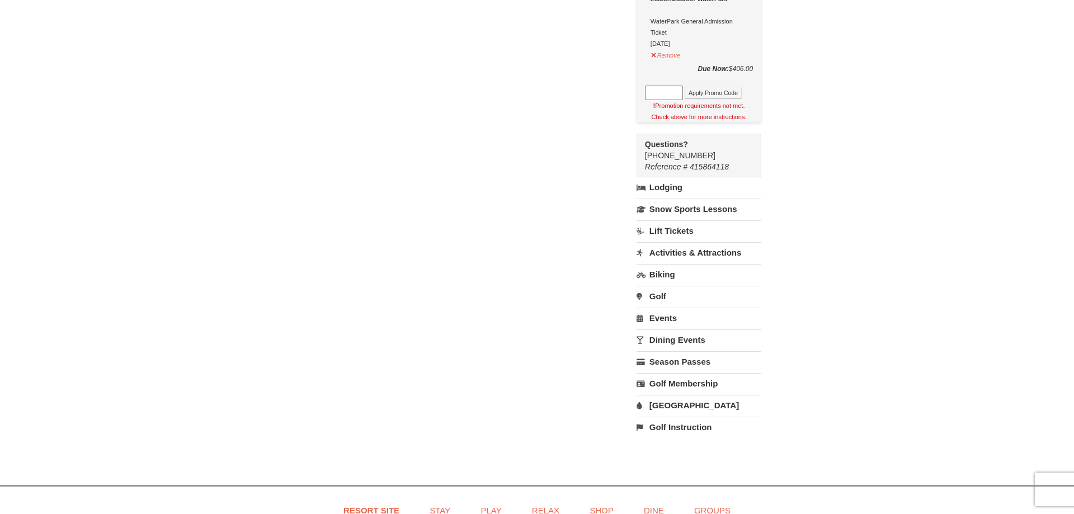
click at [664, 186] on link "Lodging" at bounding box center [698, 187] width 125 height 20
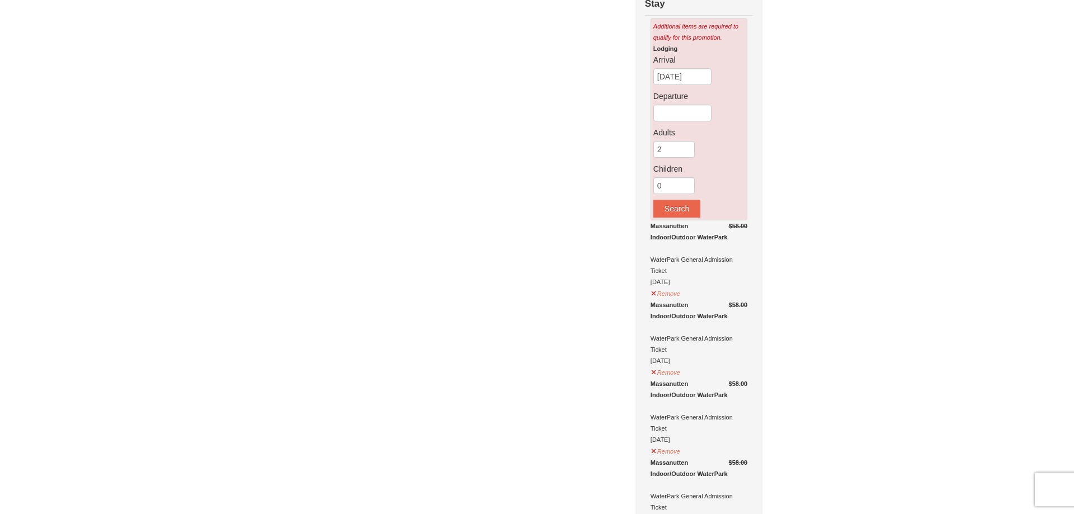
scroll to position [0, 0]
